Goal: Information Seeking & Learning: Understand process/instructions

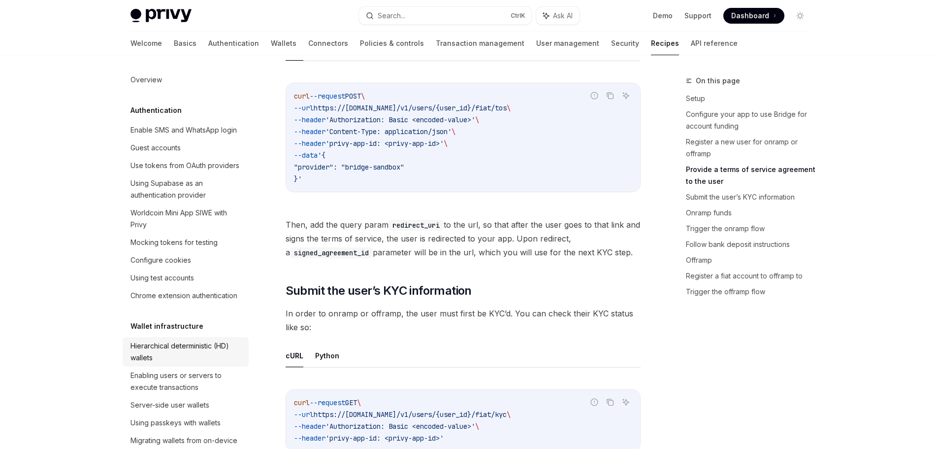
scroll to position [148, 0]
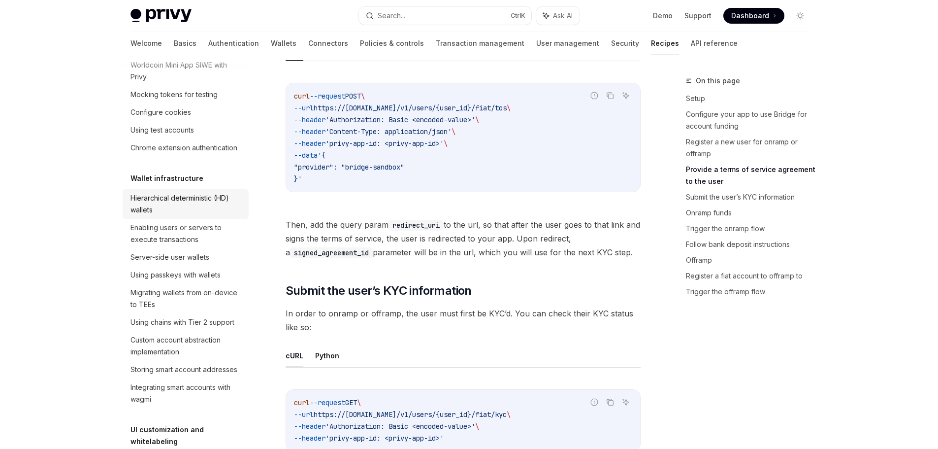
click at [185, 216] on div "Hierarchical deterministic (HD) wallets" at bounding box center [187, 204] width 112 height 24
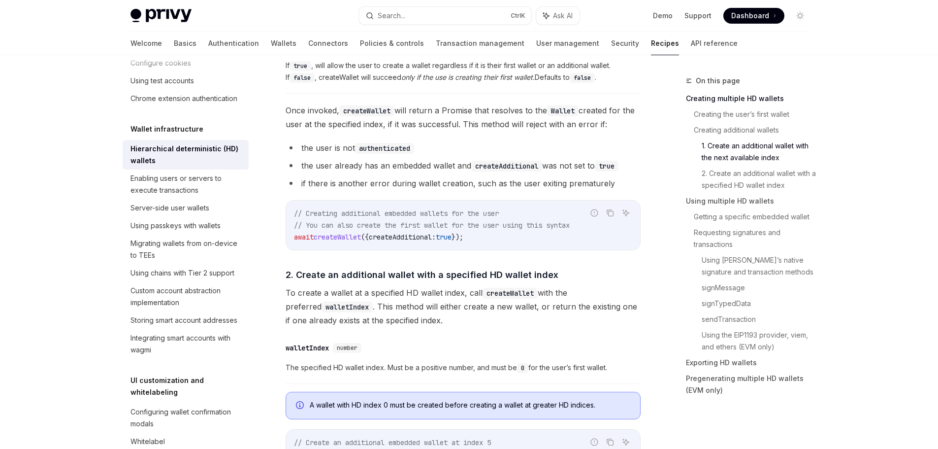
scroll to position [640, 0]
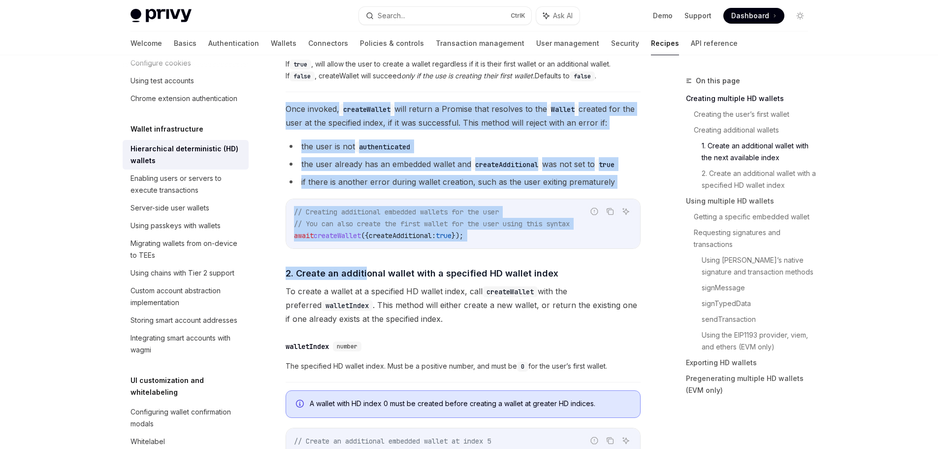
drag, startPoint x: 284, startPoint y: 105, endPoint x: 359, endPoint y: 251, distance: 164.1
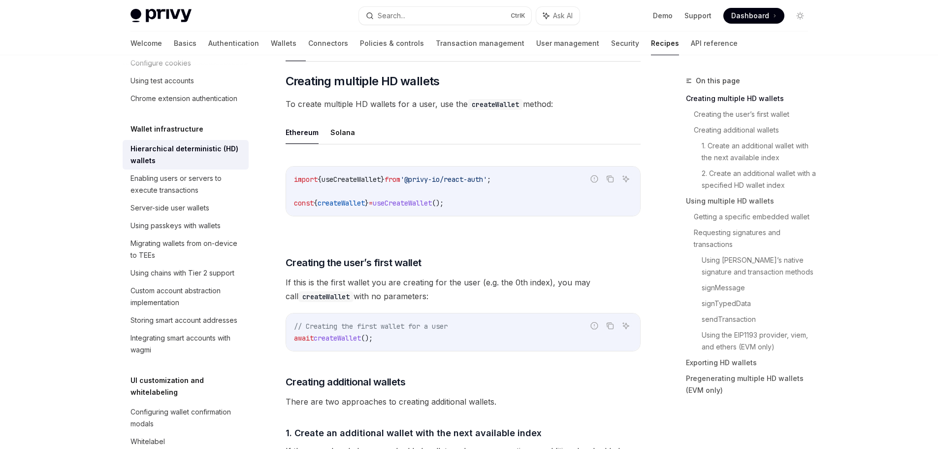
scroll to position [0, 0]
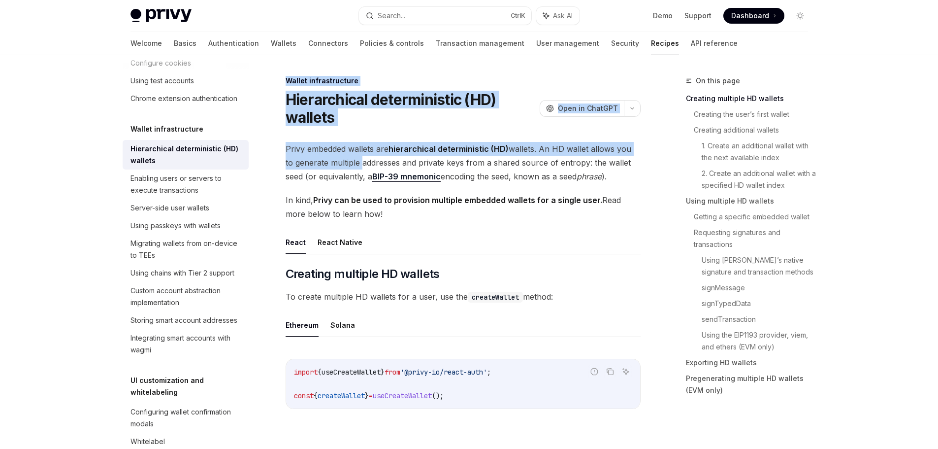
drag, startPoint x: 284, startPoint y: 79, endPoint x: 354, endPoint y: 165, distance: 110.9
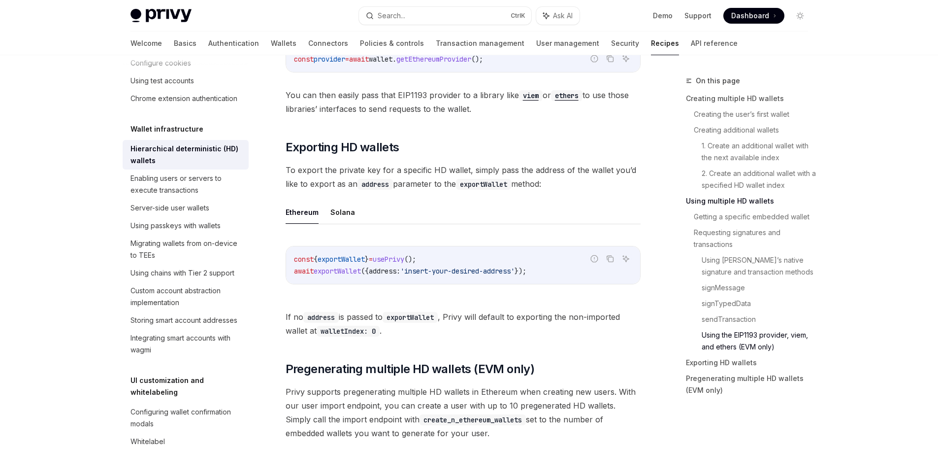
scroll to position [2364, 0]
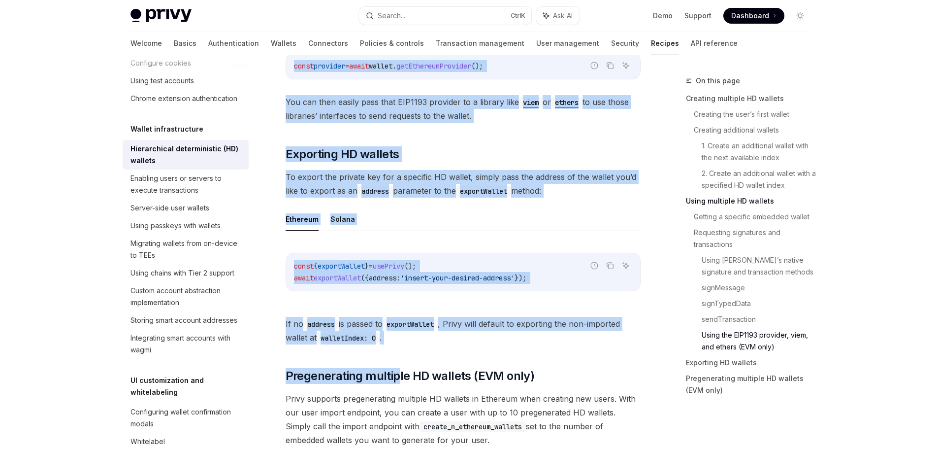
click at [400, 344] on span "If no address is passed to exportWallet , Privy will default to exporting the n…" at bounding box center [463, 331] width 355 height 28
copy div "Wallet infrastructure Hierarchical deterministic (HD) wallets OpenAI Open in Ch…"
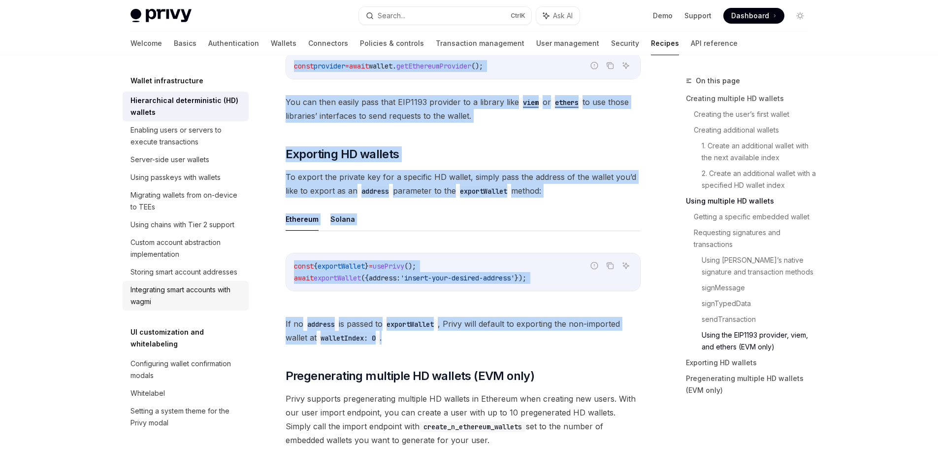
scroll to position [246, 0]
click at [177, 165] on div "Server-side user wallets" at bounding box center [170, 159] width 79 height 12
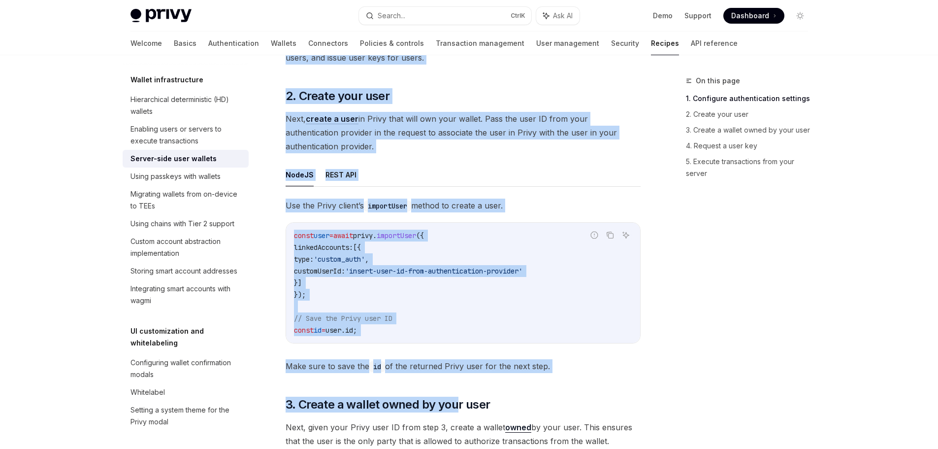
drag, startPoint x: 282, startPoint y: 83, endPoint x: 446, endPoint y: 410, distance: 365.9
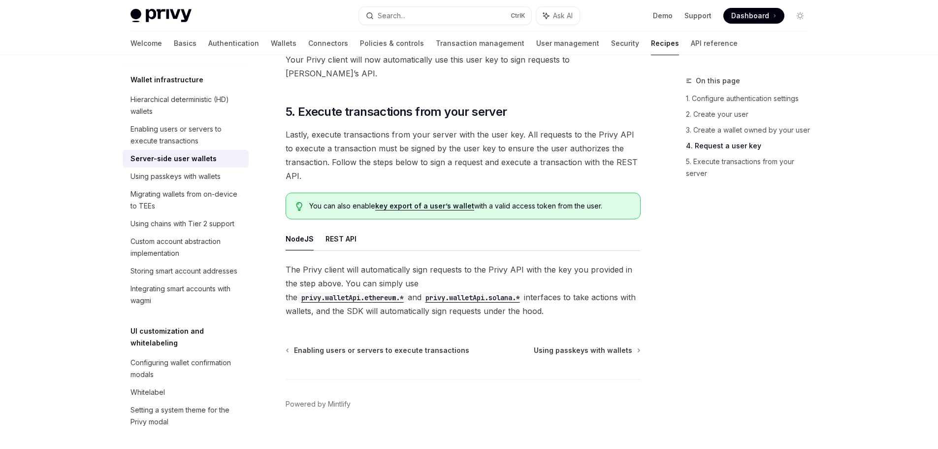
scroll to position [1843, 0]
drag, startPoint x: 471, startPoint y: 343, endPoint x: 466, endPoint y: 297, distance: 46.1
copy div "**********"
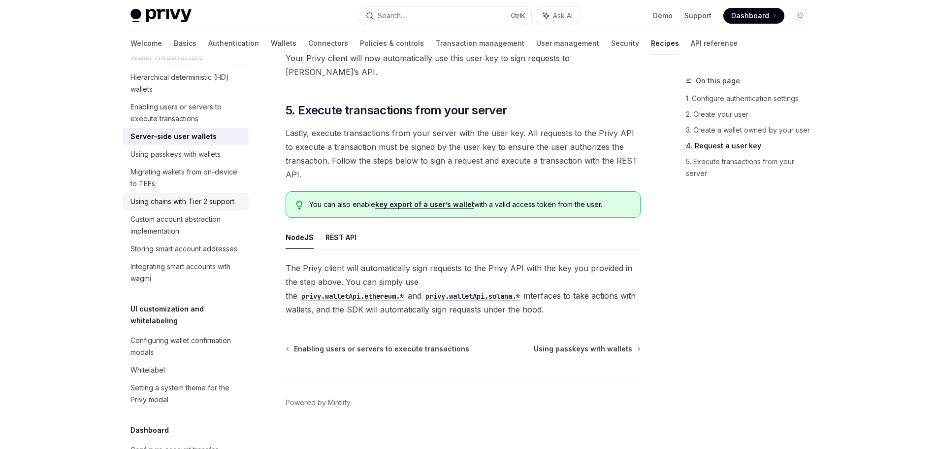
scroll to position [296, 0]
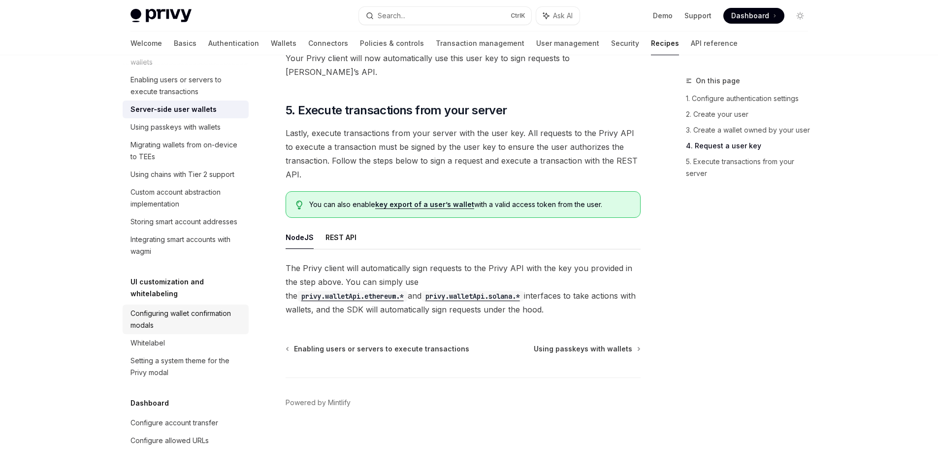
click at [160, 331] on div "Configuring wallet confirmation modals" at bounding box center [187, 319] width 112 height 24
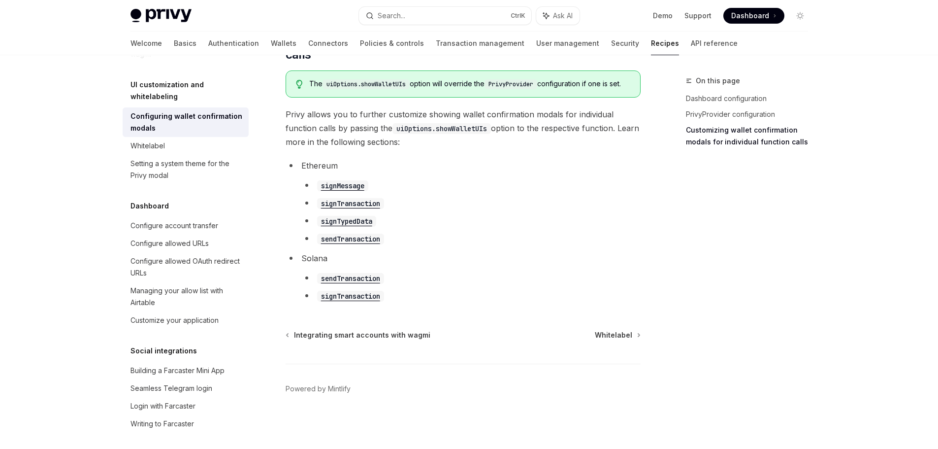
scroll to position [562, 0]
click at [165, 152] on div "Whitelabel" at bounding box center [187, 146] width 112 height 12
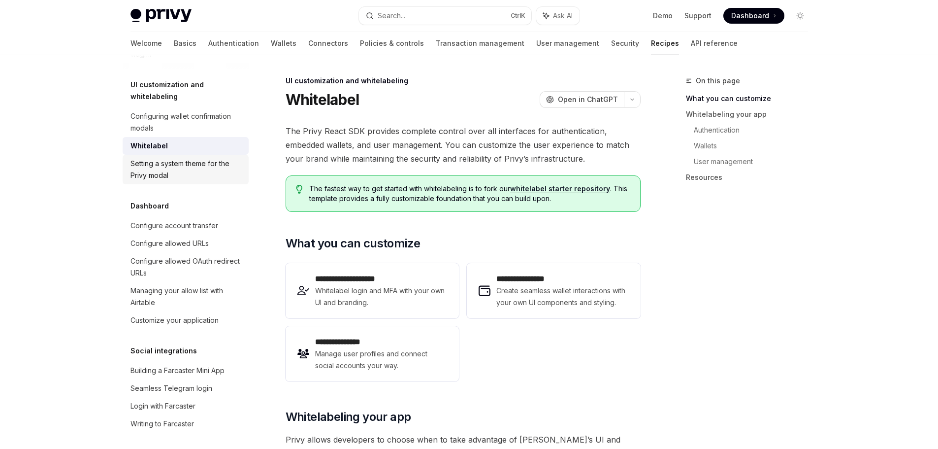
click at [174, 181] on div "Setting a system theme for the Privy modal" at bounding box center [187, 170] width 112 height 24
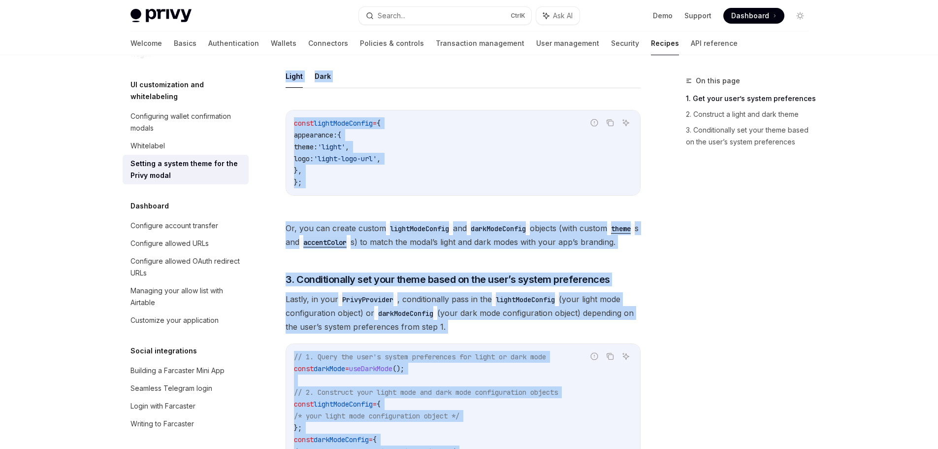
scroll to position [940, 0]
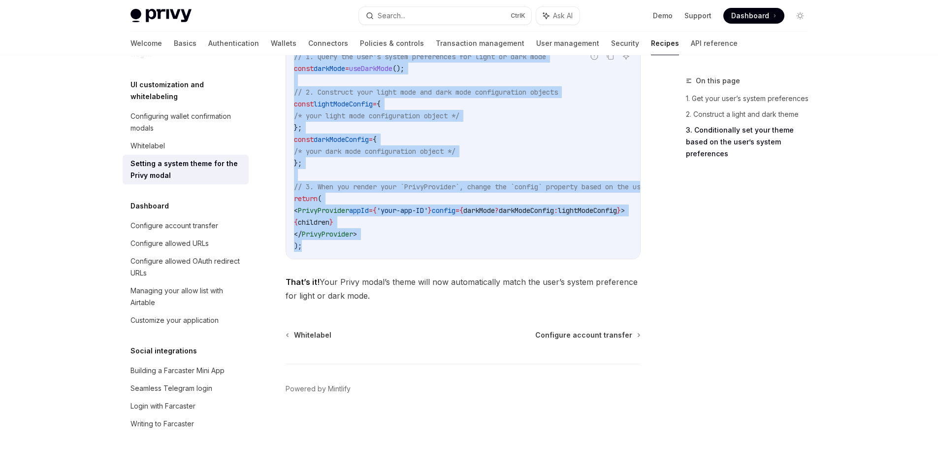
drag, startPoint x: 284, startPoint y: 85, endPoint x: 422, endPoint y: 296, distance: 252.5
copy div "UI customization and whitelabeling Setting a system theme for the Privy modal O…"
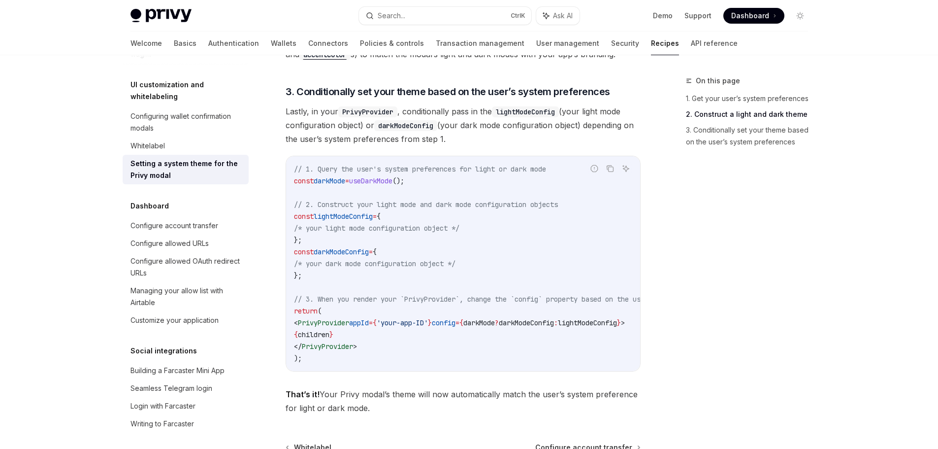
scroll to position [792, 0]
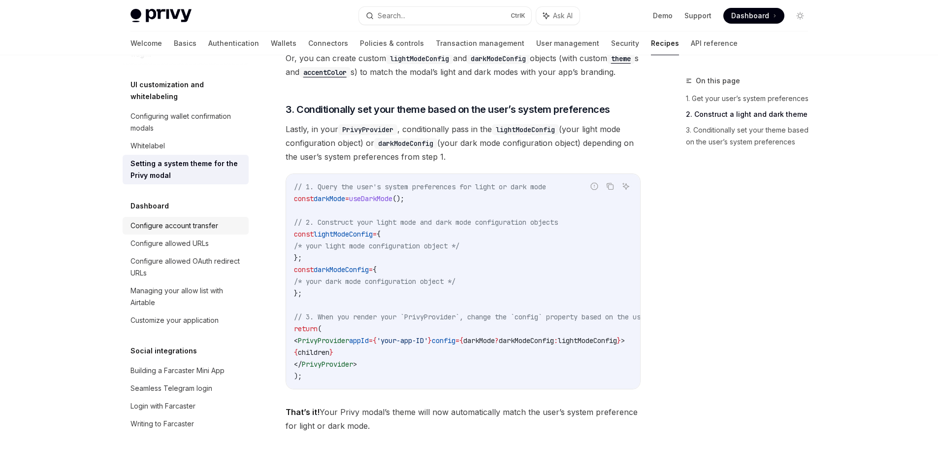
click at [197, 231] on div "Configure account transfer" at bounding box center [175, 226] width 88 height 12
type textarea "*"
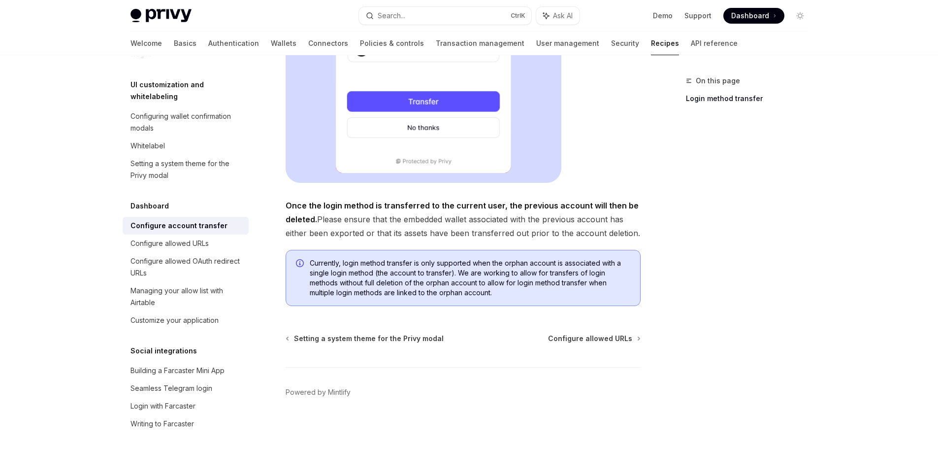
scroll to position [317, 0]
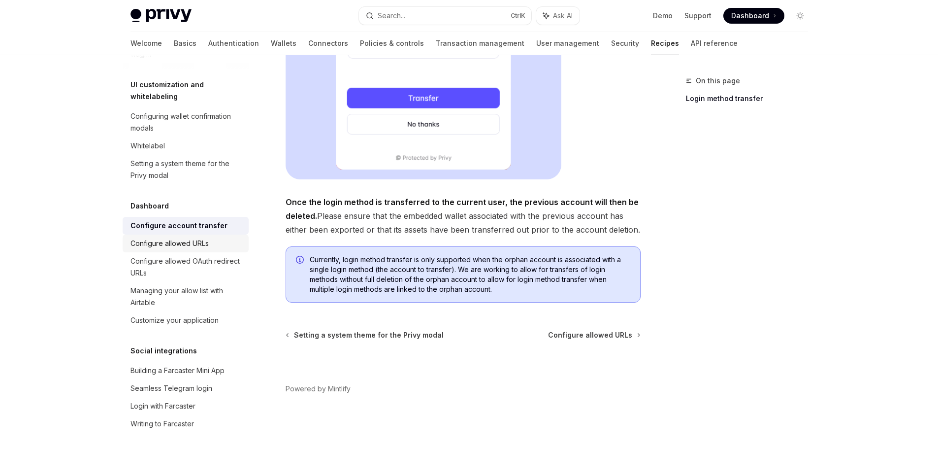
click at [194, 252] on link "Configure allowed URLs" at bounding box center [186, 243] width 126 height 18
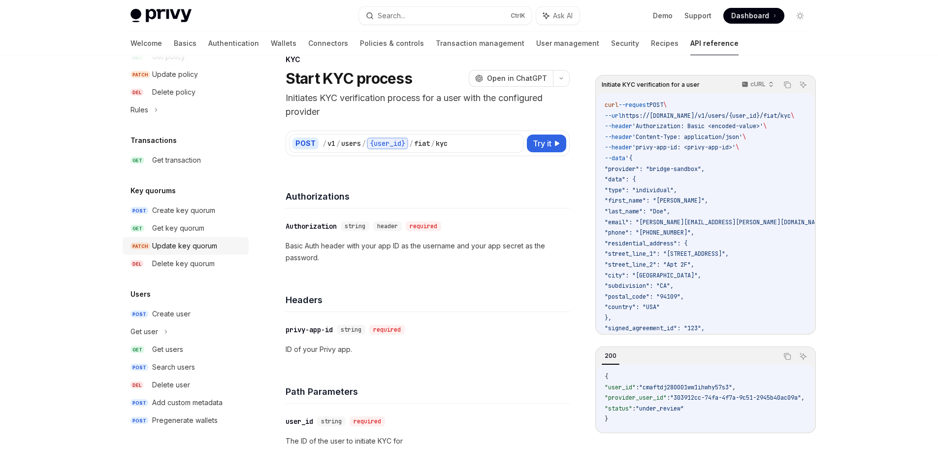
scroll to position [49, 0]
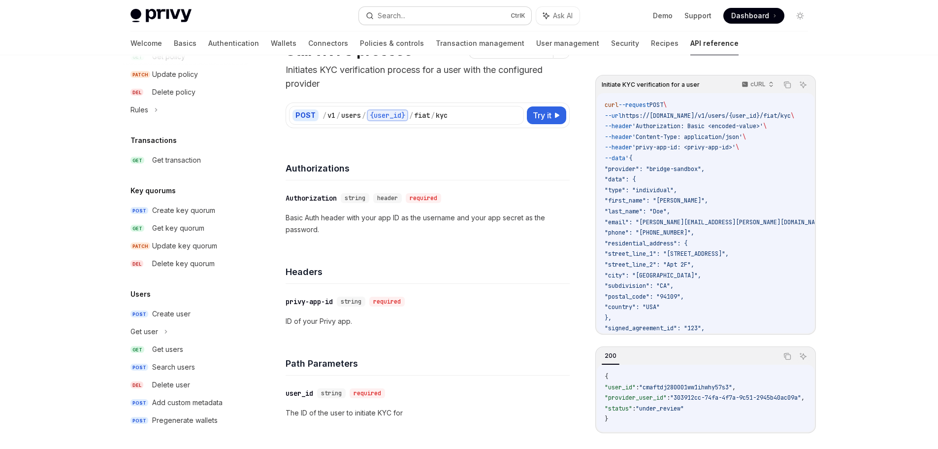
click at [450, 11] on button "Search... Ctrl K" at bounding box center [445, 16] width 172 height 18
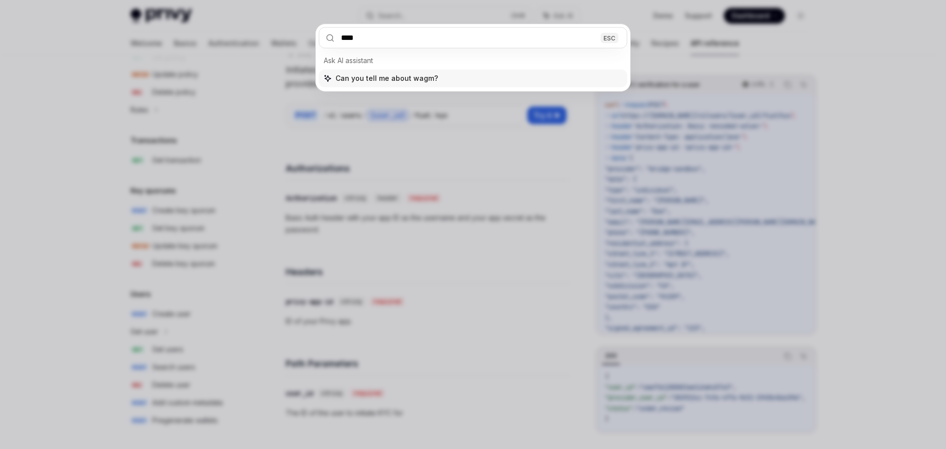
type input "*****"
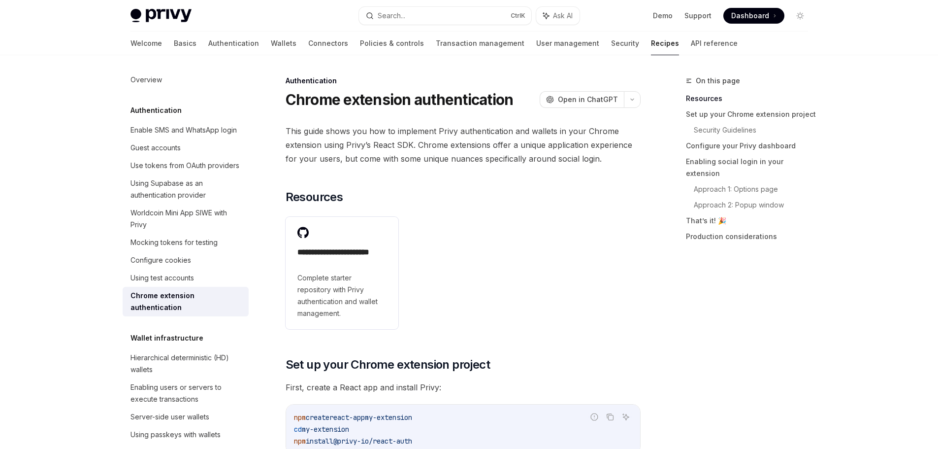
scroll to position [99, 0]
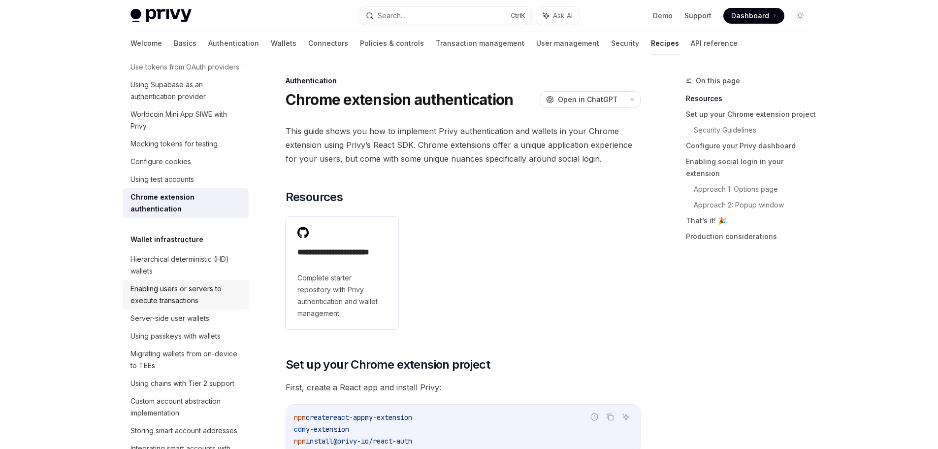
click at [186, 309] on link "Enabling users or servers to execute transactions" at bounding box center [186, 295] width 126 height 30
type textarea "*"
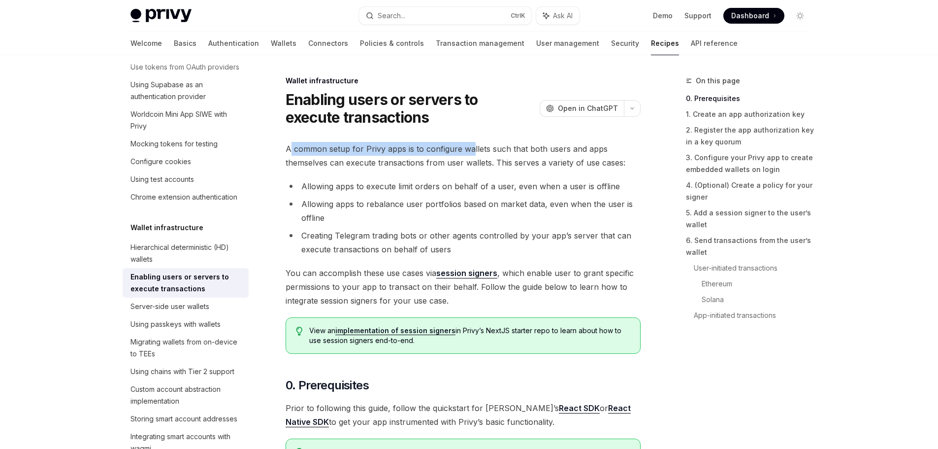
drag, startPoint x: 290, startPoint y: 150, endPoint x: 470, endPoint y: 149, distance: 180.3
click at [470, 149] on span "A common setup for Privy apps is to configure wallets such that both users and …" at bounding box center [463, 156] width 355 height 28
click at [471, 149] on span "A common setup for Privy apps is to configure wallets such that both users and …" at bounding box center [463, 156] width 355 height 28
drag, startPoint x: 409, startPoint y: 271, endPoint x: 487, endPoint y: 273, distance: 77.8
click at [487, 273] on span "You can accomplish these use cases via session signers , which enable user to g…" at bounding box center [463, 286] width 355 height 41
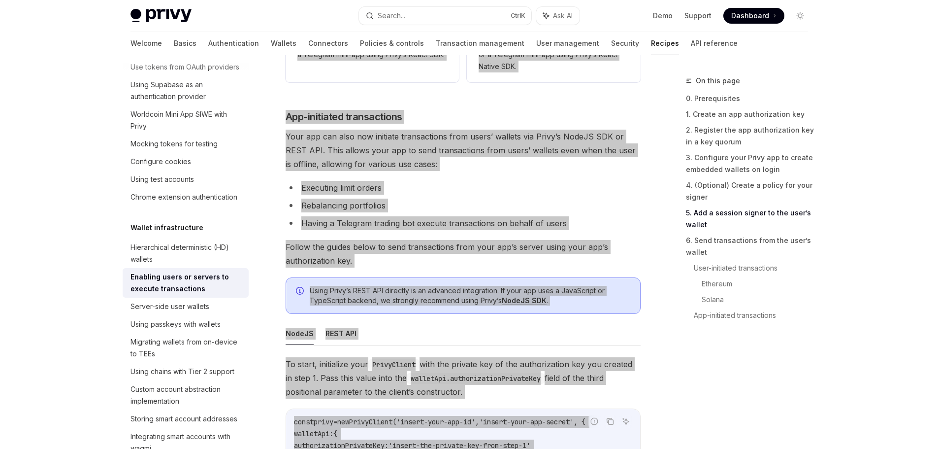
scroll to position [2377, 0]
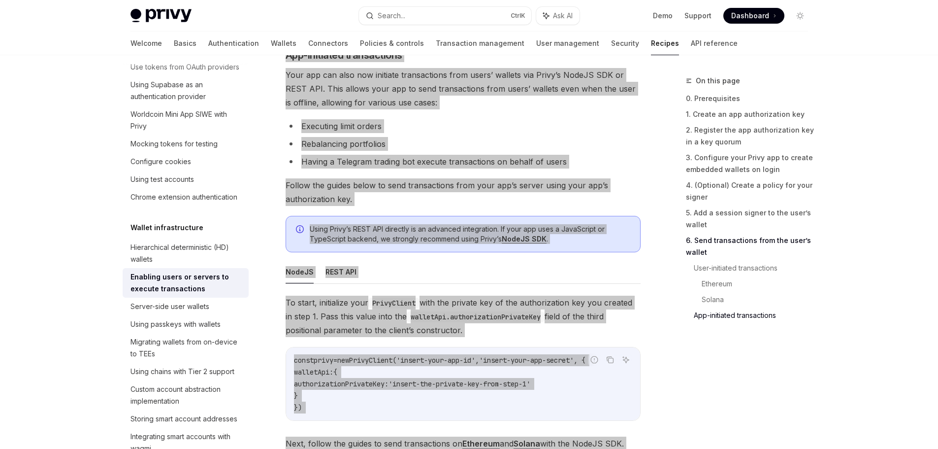
drag, startPoint x: 284, startPoint y: 75, endPoint x: 405, endPoint y: 436, distance: 381.0
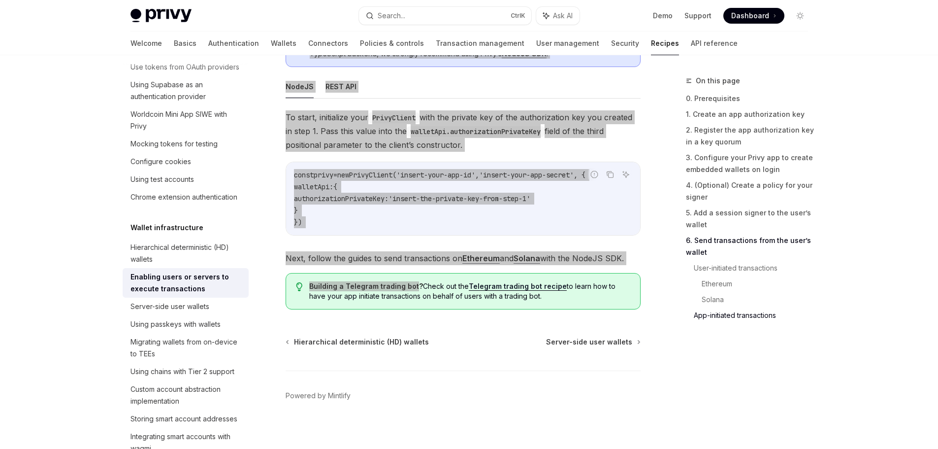
scroll to position [2577, 0]
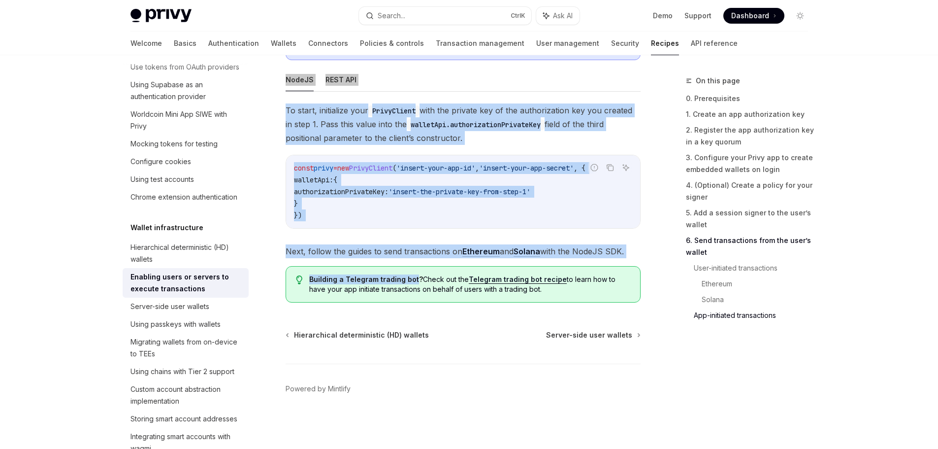
click at [506, 289] on span "Building a Telegram trading bot? Check out the Telegram trading bot recipe to l…" at bounding box center [469, 284] width 321 height 20
click at [531, 293] on span "Building a Telegram trading bot? Check out the Telegram trading bot recipe to l…" at bounding box center [469, 284] width 321 height 20
copy div "Wallet infrastructure Enabling users or servers to execute transactions OpenAI …"
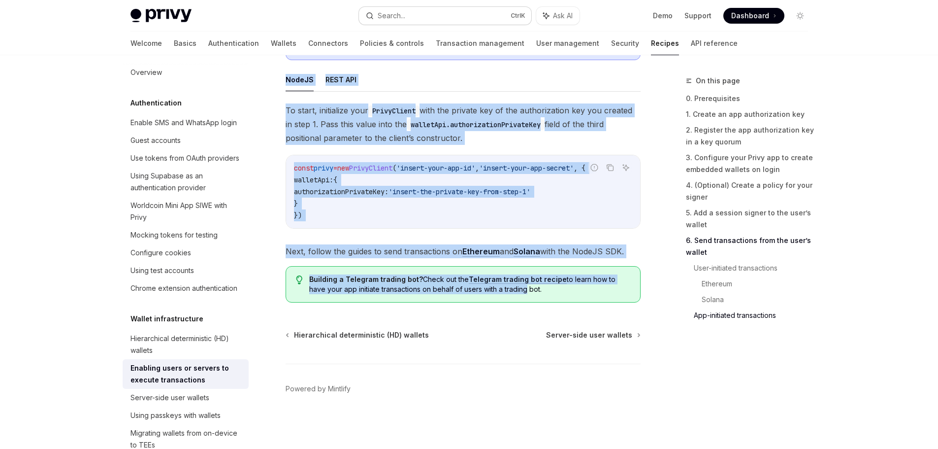
scroll to position [0, 0]
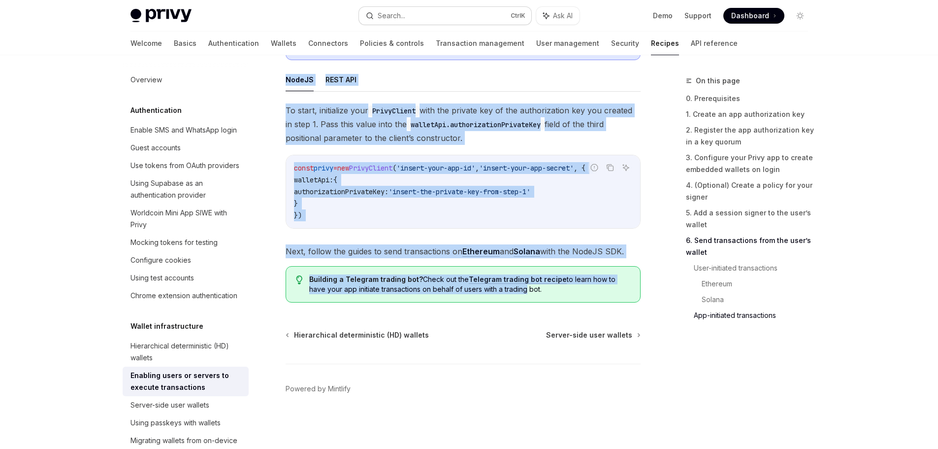
click at [419, 10] on button "Search... Ctrl K" at bounding box center [445, 16] width 172 height 18
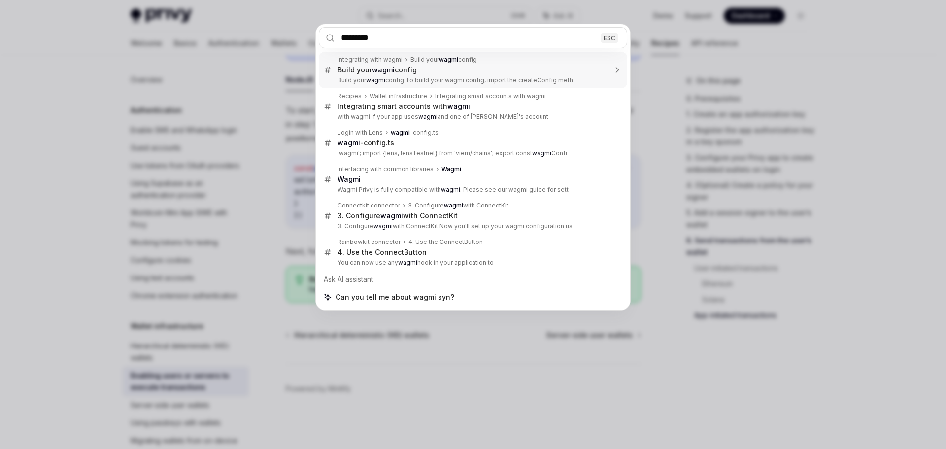
type input "**********"
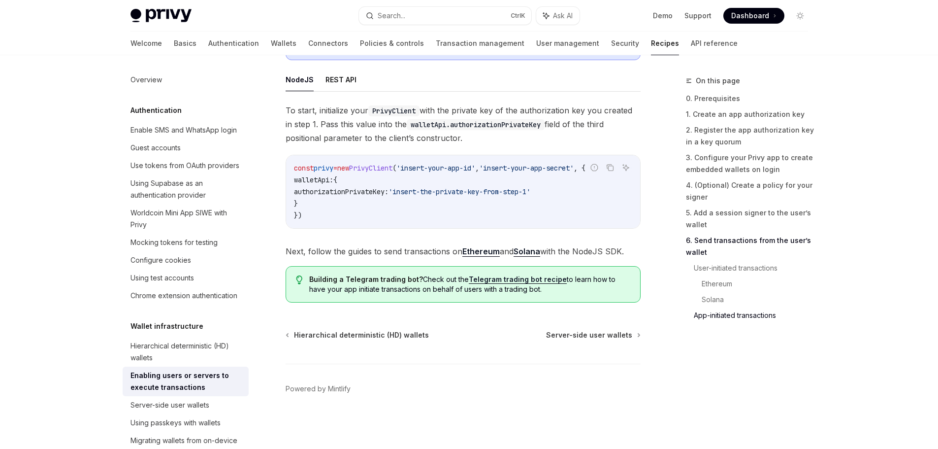
type textarea "*"
click at [391, 20] on div "Search..." at bounding box center [392, 16] width 28 height 12
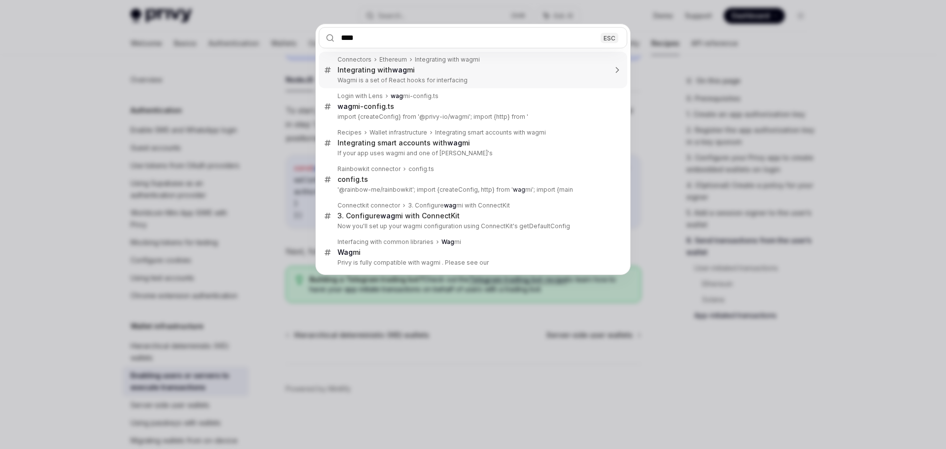
type input "*****"
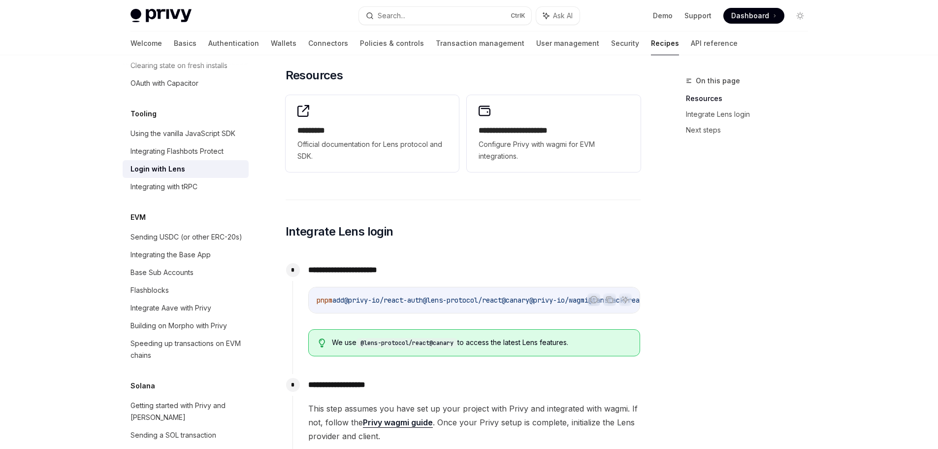
scroll to position [197, 0]
drag, startPoint x: 189, startPoint y: 227, endPoint x: 197, endPoint y: 217, distance: 12.3
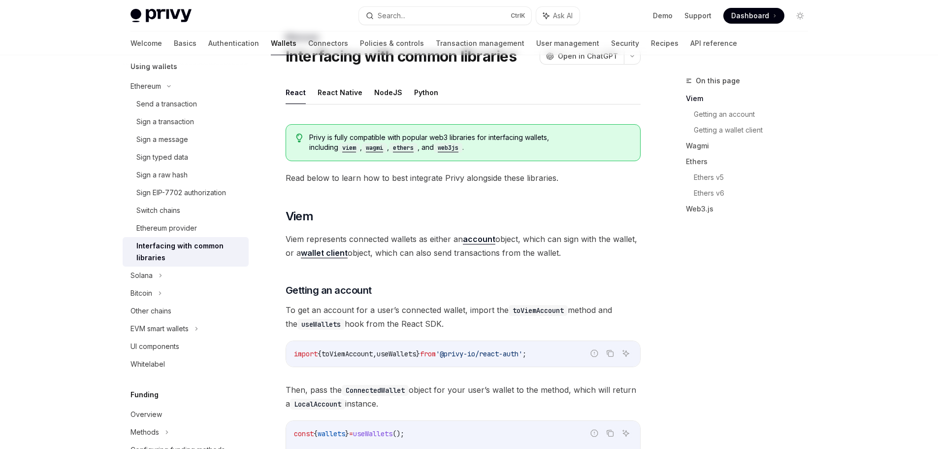
scroll to position [49, 0]
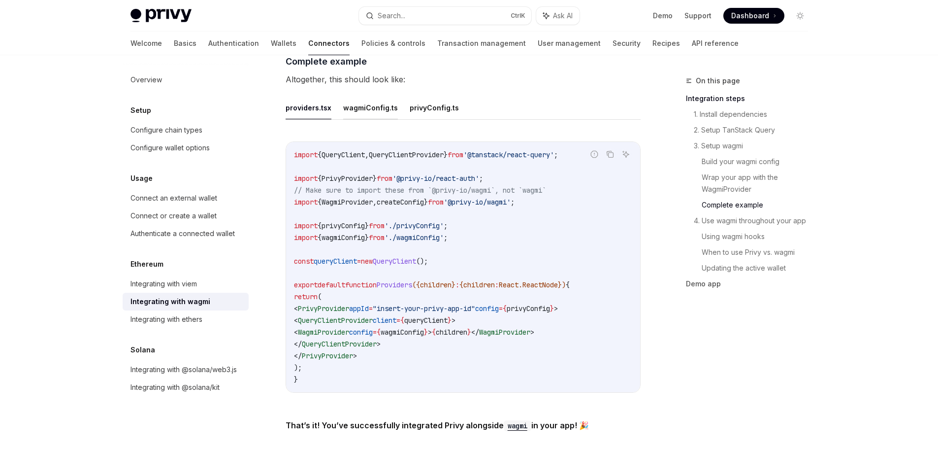
scroll to position [1773, 0]
click at [419, 101] on button "privyConfig.ts" at bounding box center [434, 109] width 49 height 23
type textarea "*"
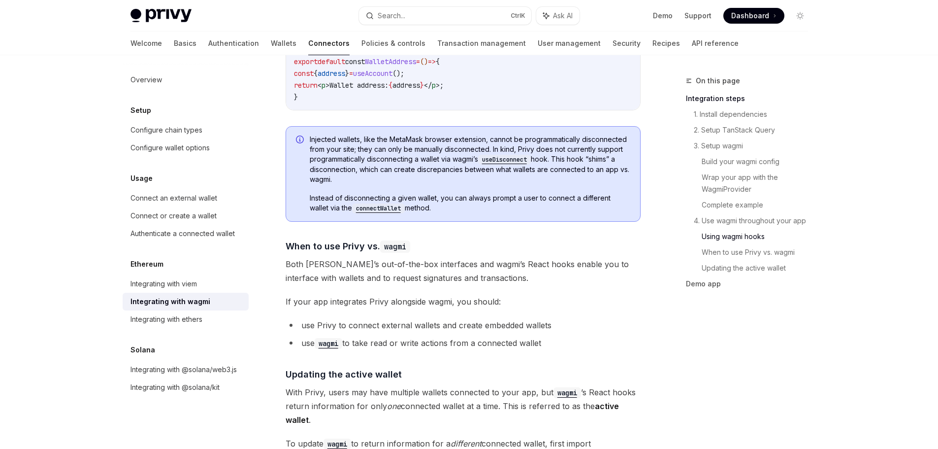
scroll to position [2266, 0]
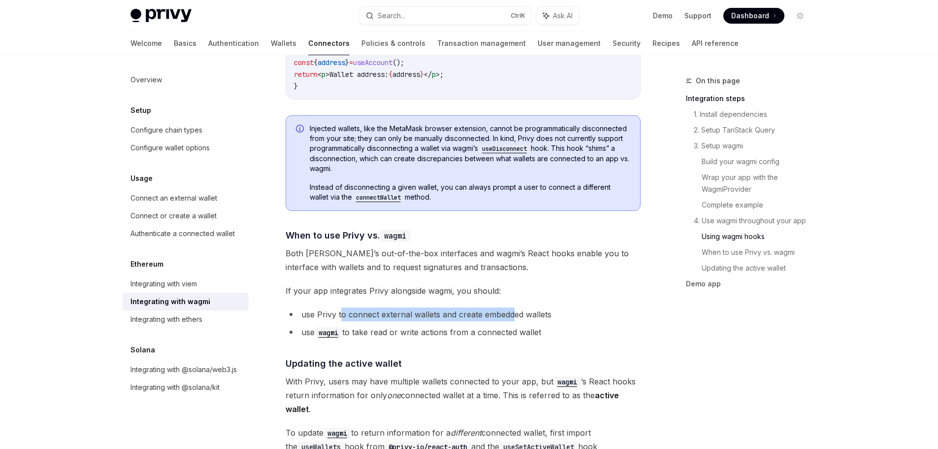
drag, startPoint x: 341, startPoint y: 307, endPoint x: 511, endPoint y: 308, distance: 169.9
click at [511, 308] on li "use Privy to connect external wallets and create embedded wallets" at bounding box center [463, 314] width 355 height 14
click at [350, 327] on li "use wagmi to take read or write actions from a connected wallet" at bounding box center [463, 332] width 355 height 14
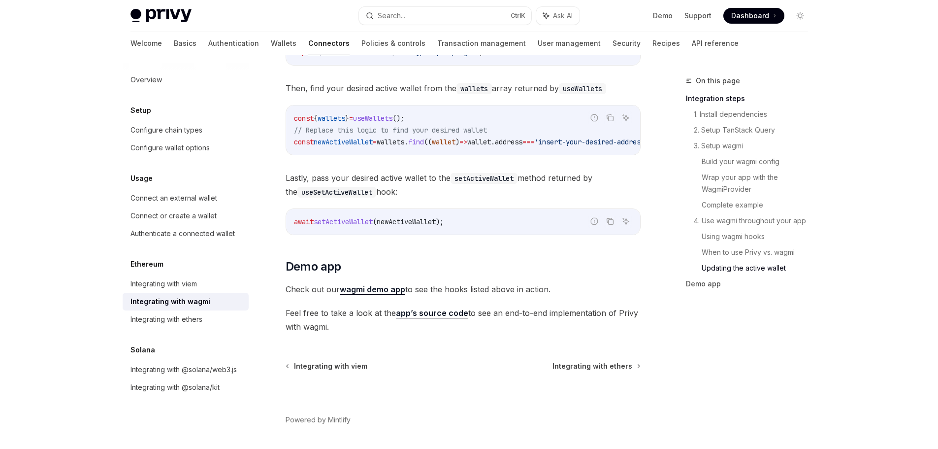
scroll to position [2744, 0]
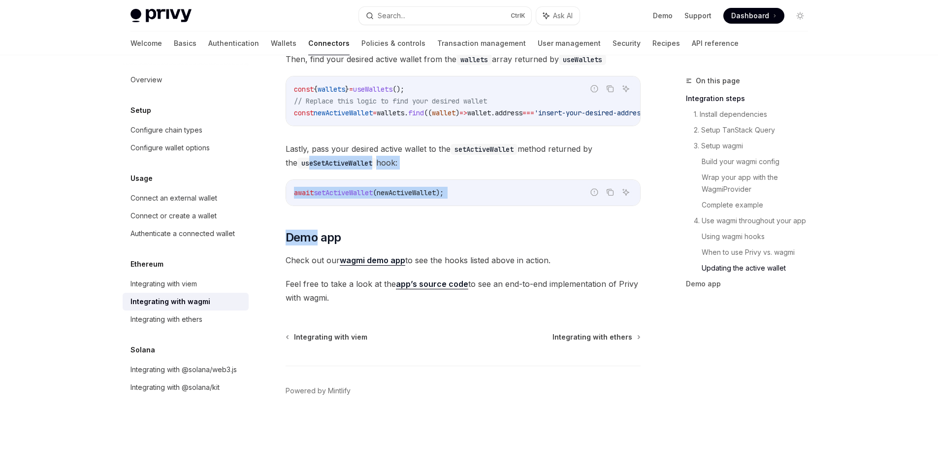
drag, startPoint x: 317, startPoint y: 224, endPoint x: 303, endPoint y: 184, distance: 42.5
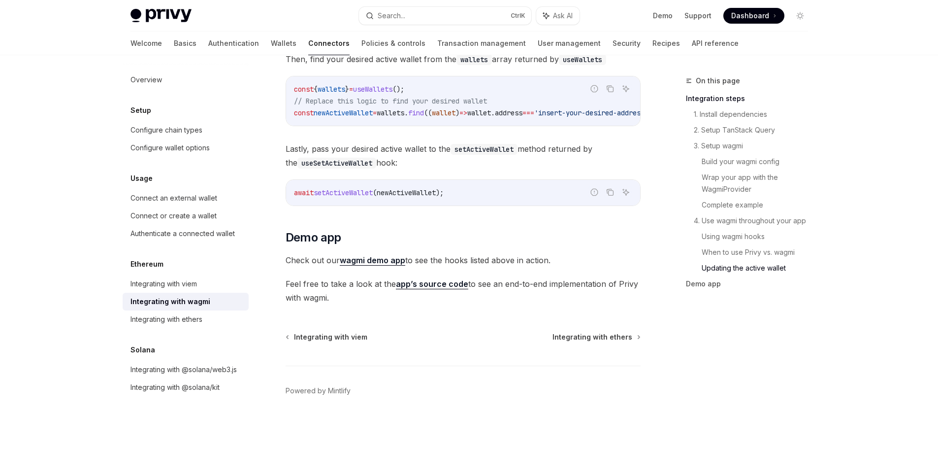
drag, startPoint x: 365, startPoint y: 219, endPoint x: 345, endPoint y: 192, distance: 33.8
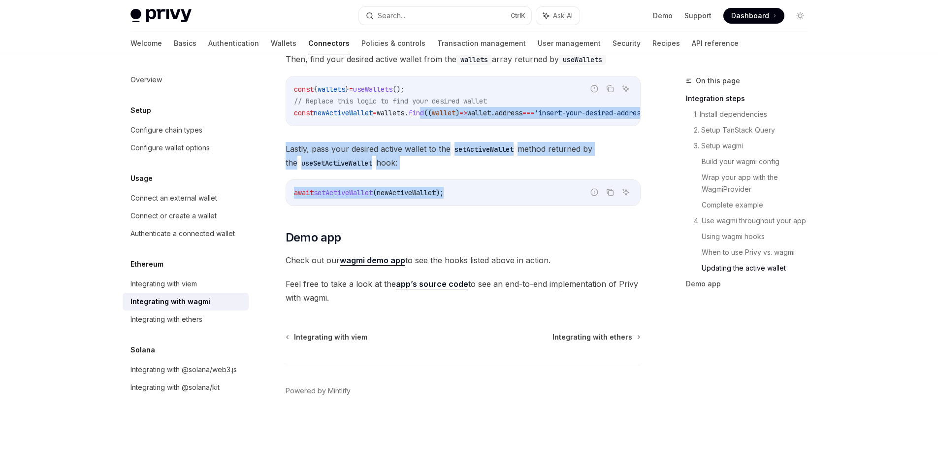
drag, startPoint x: 655, startPoint y: 192, endPoint x: 415, endPoint y: 130, distance: 247.8
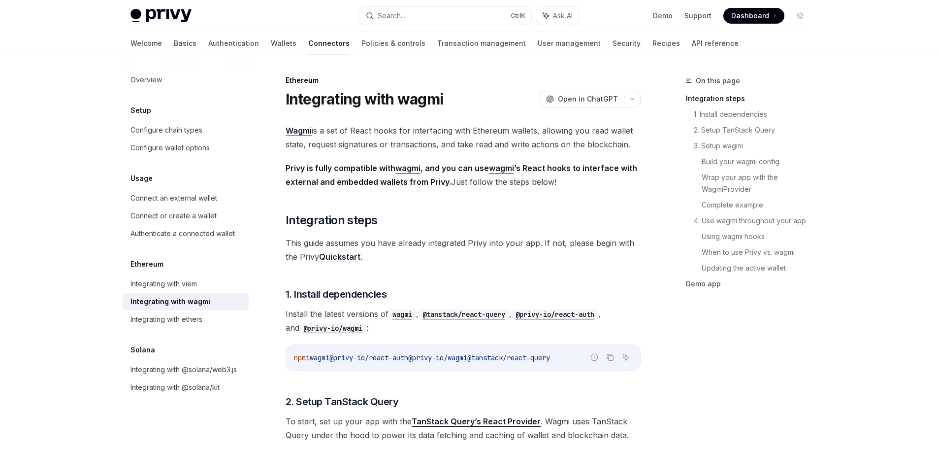
scroll to position [0, 0]
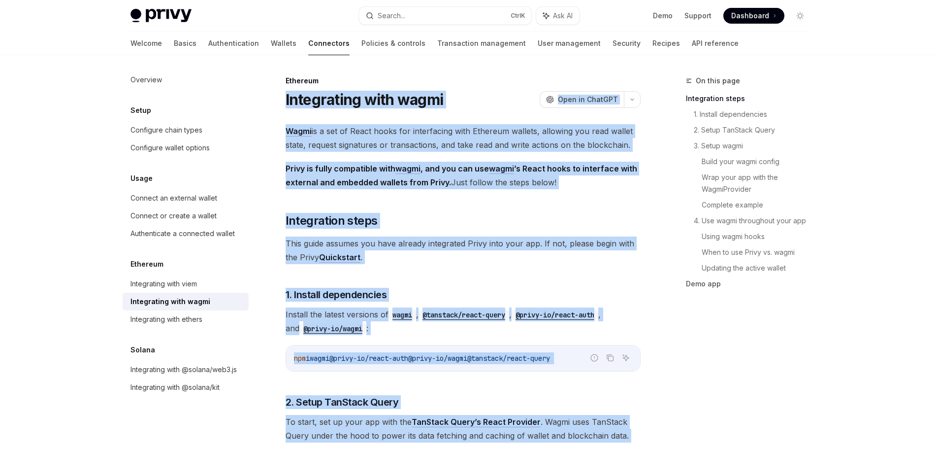
drag, startPoint x: 284, startPoint y: 147, endPoint x: 286, endPoint y: 99, distance: 48.8
copy div "Loremipsumd sita conse AdipIS Elit se DoeiUSM TempOR Inci ut LaboREE Dolor ma a…"
